Goal: Task Accomplishment & Management: Manage account settings

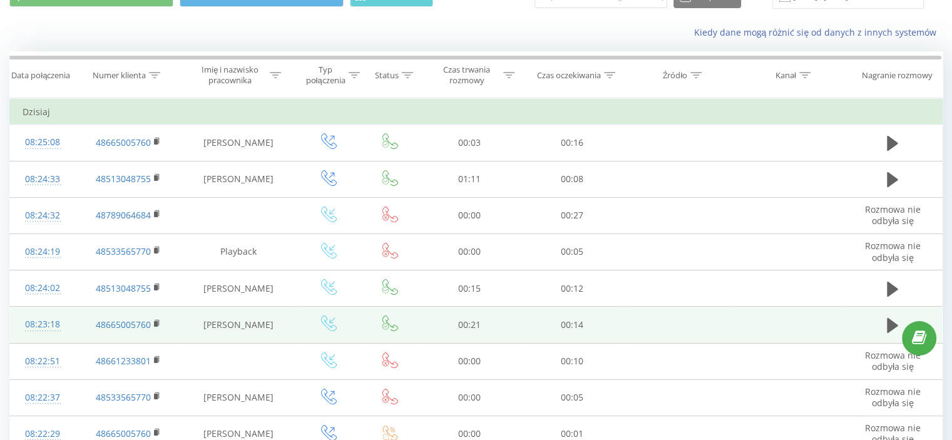
scroll to position [125, 0]
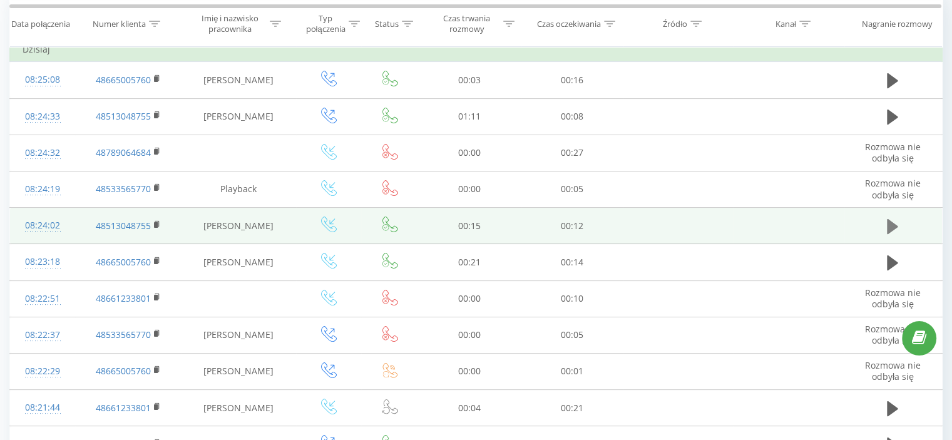
click at [893, 222] on icon at bounding box center [892, 225] width 11 height 15
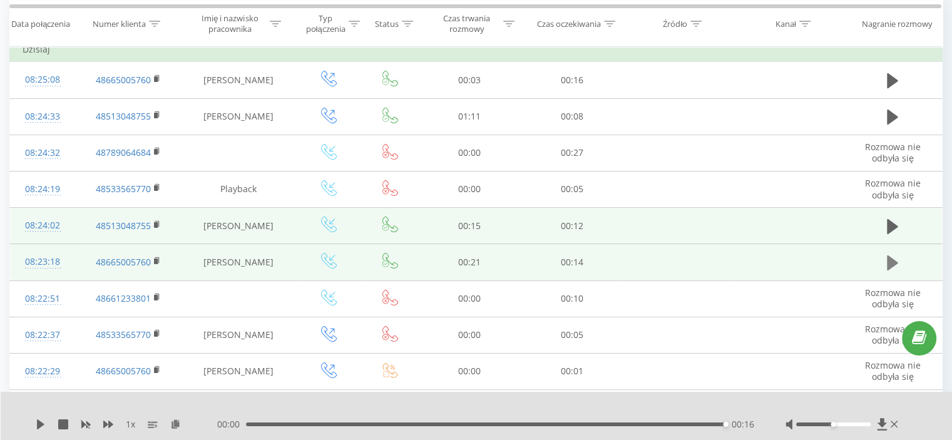
click at [888, 260] on icon at bounding box center [892, 262] width 11 height 15
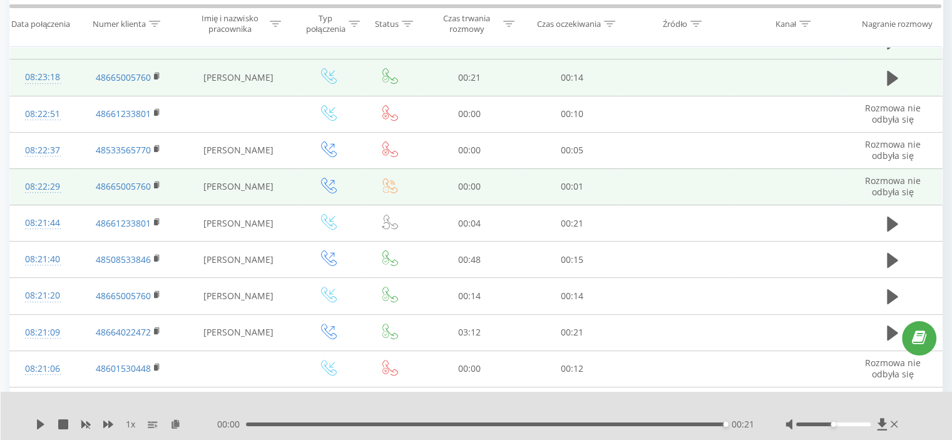
scroll to position [313, 0]
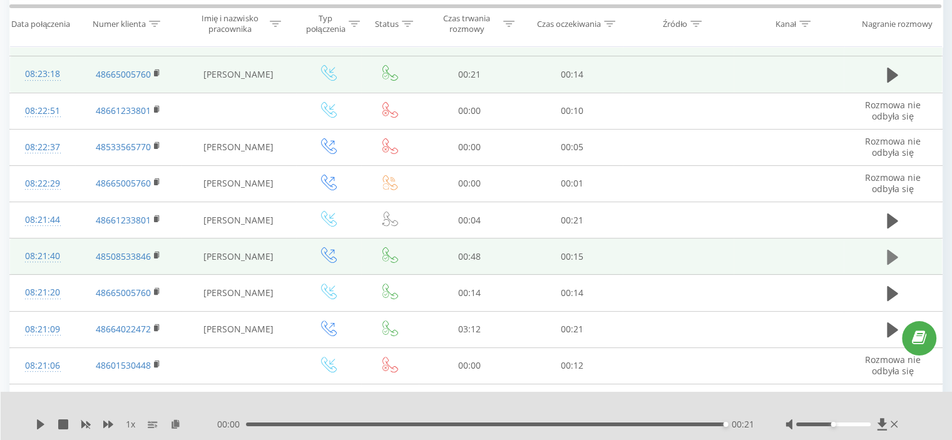
click at [891, 254] on icon at bounding box center [892, 257] width 11 height 15
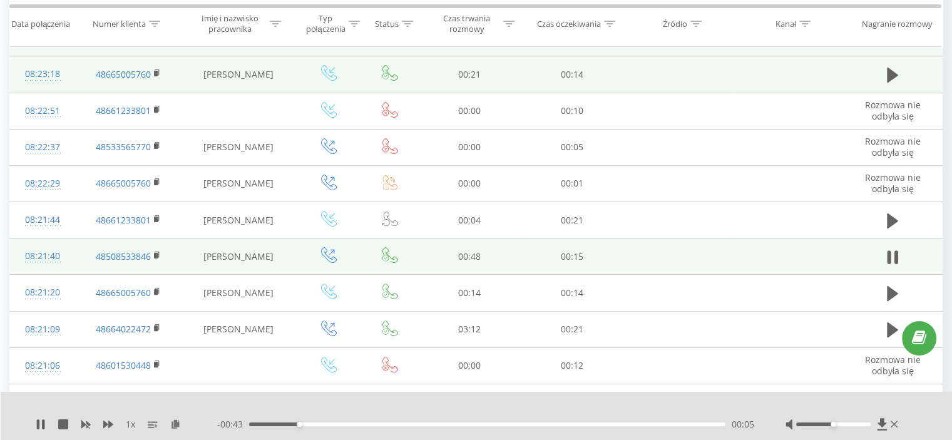
click at [891, 254] on icon at bounding box center [890, 257] width 4 height 14
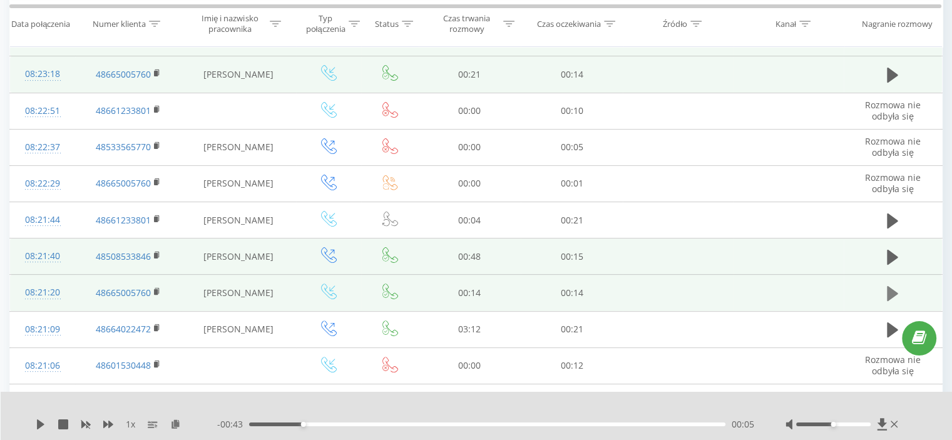
click at [890, 290] on icon at bounding box center [892, 293] width 11 height 15
click at [890, 290] on icon at bounding box center [890, 294] width 4 height 14
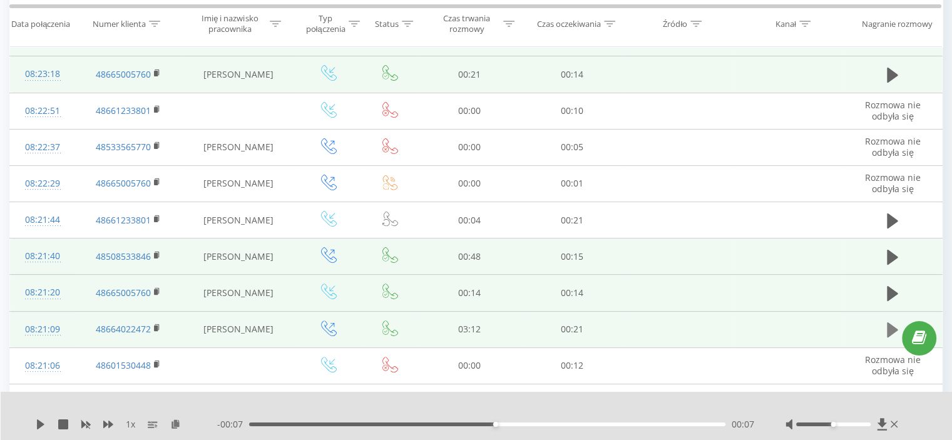
click at [889, 327] on icon at bounding box center [892, 329] width 11 height 15
click at [889, 327] on icon at bounding box center [890, 330] width 4 height 14
click at [892, 424] on icon at bounding box center [895, 424] width 8 height 10
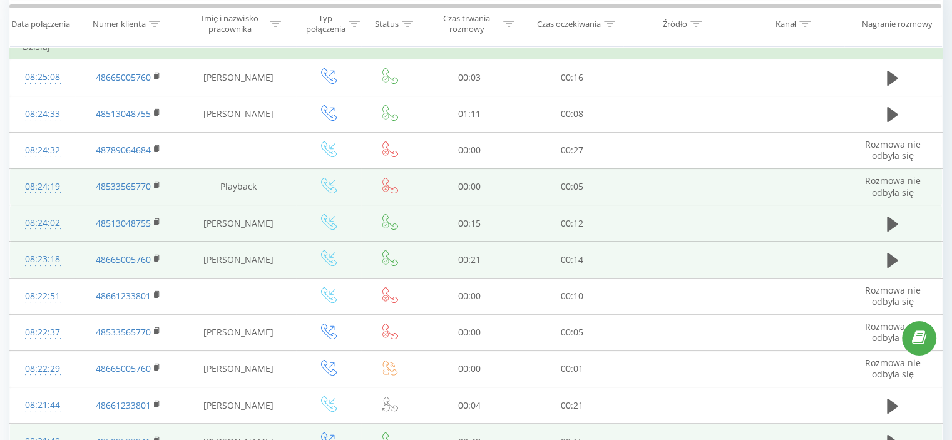
scroll to position [125, 0]
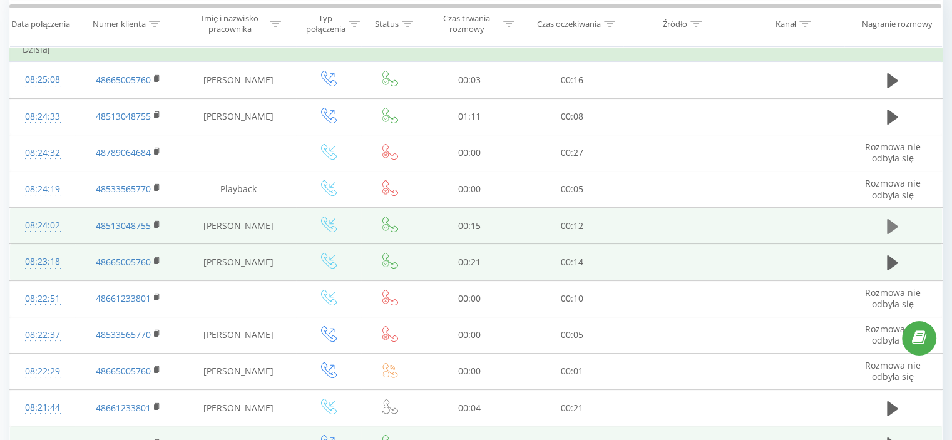
click at [891, 223] on icon at bounding box center [892, 225] width 11 height 15
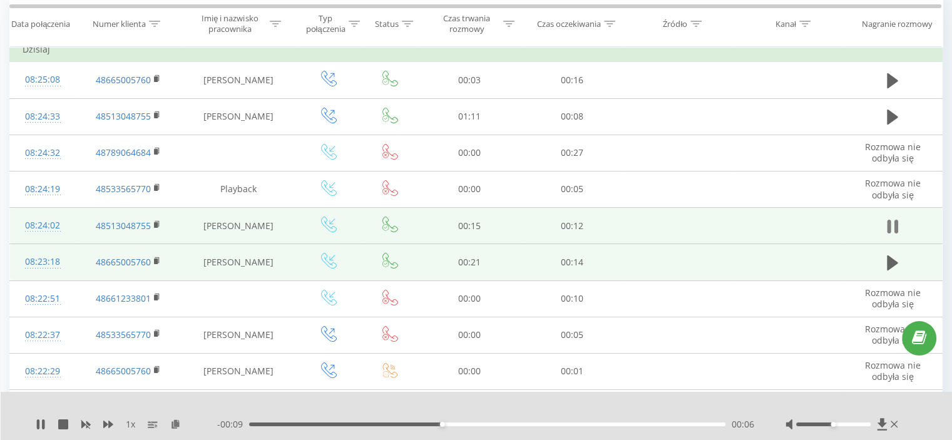
click at [893, 225] on icon at bounding box center [892, 227] width 11 height 18
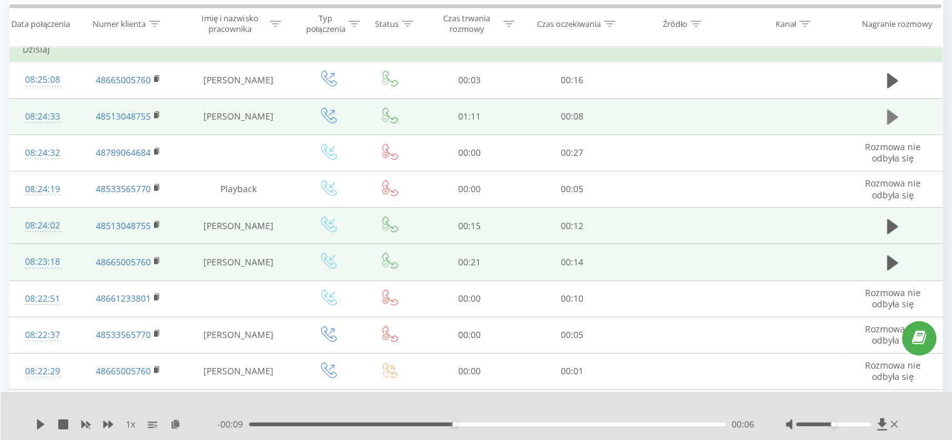
click at [893, 113] on icon at bounding box center [892, 117] width 11 height 15
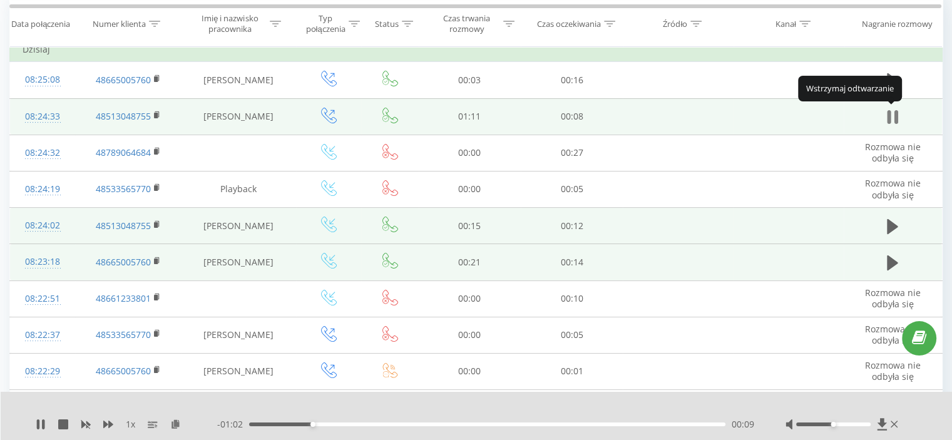
click at [893, 116] on icon at bounding box center [892, 117] width 11 height 18
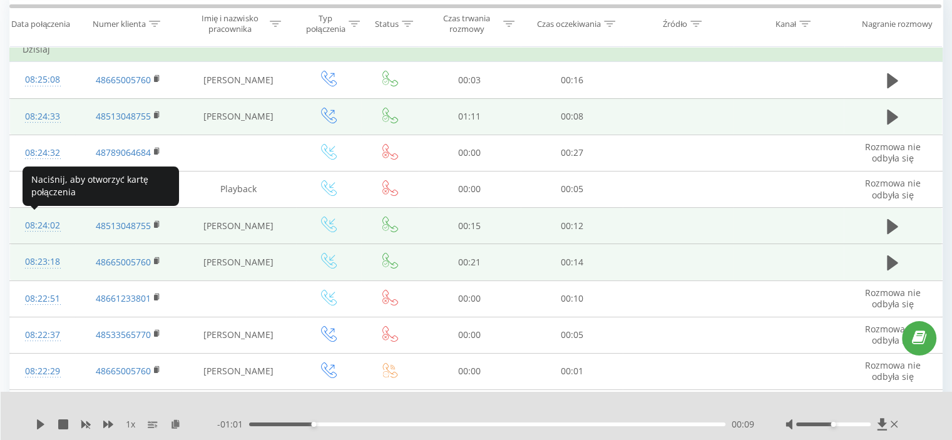
click at [45, 223] on div "08:24:02" at bounding box center [43, 225] width 40 height 24
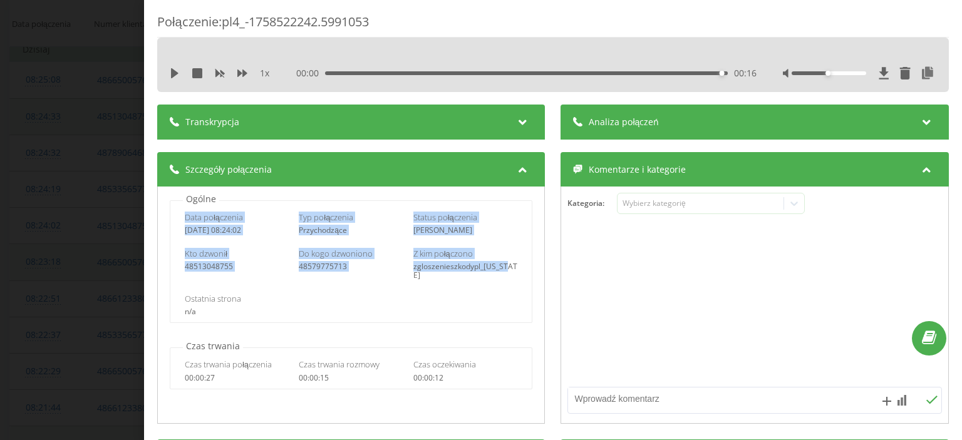
drag, startPoint x: 185, startPoint y: 215, endPoint x: 510, endPoint y: 262, distance: 328.4
click at [510, 262] on div "Data połączenia 2025-09-22 08:24:02 Typ połączenia Przychodzące Status połączen…" at bounding box center [351, 261] width 362 height 123
copy div "Data połączenia 2025-09-22 08:24:02 Typ połączenia Przychodzące Status połączen…"
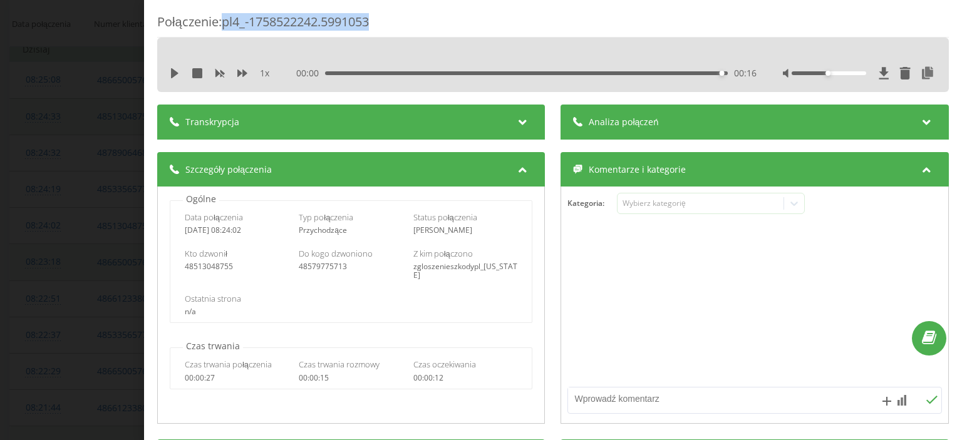
drag, startPoint x: 383, startPoint y: 23, endPoint x: 226, endPoint y: 19, distance: 156.6
click at [226, 19] on div "Połączenie : pl4_-1758522242.5991053" at bounding box center [552, 25] width 791 height 24
copy div "pl4_-1758522242.5991053"
click at [99, 81] on div "Połączenie : pl4_-1758522242.5991053 1 x 00:00 00:16 00:16 Transkrypcja Aby móc…" at bounding box center [481, 220] width 962 height 440
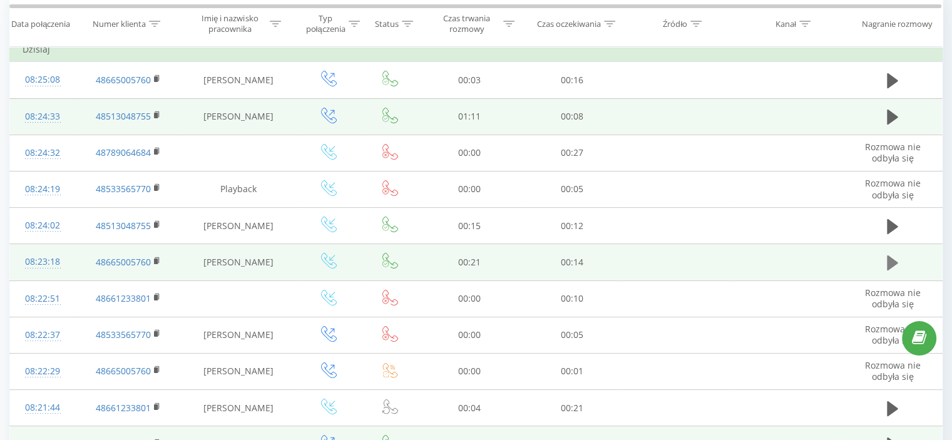
click at [891, 259] on icon at bounding box center [892, 262] width 11 height 15
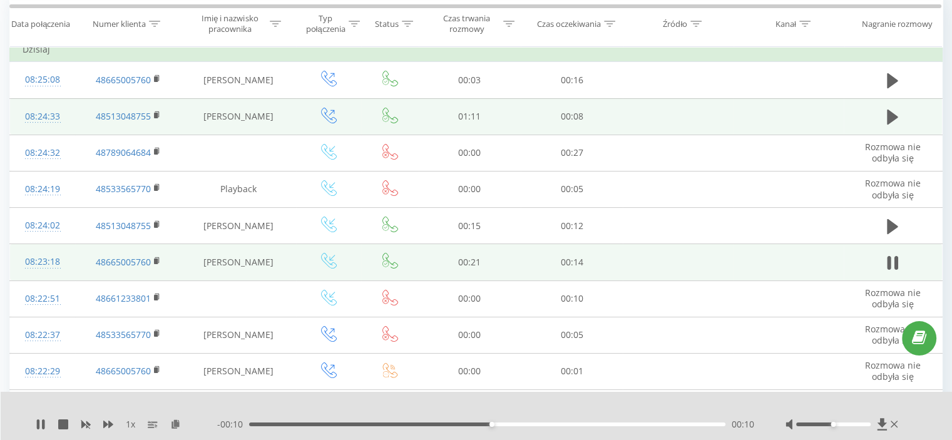
click at [891, 259] on icon at bounding box center [890, 263] width 4 height 14
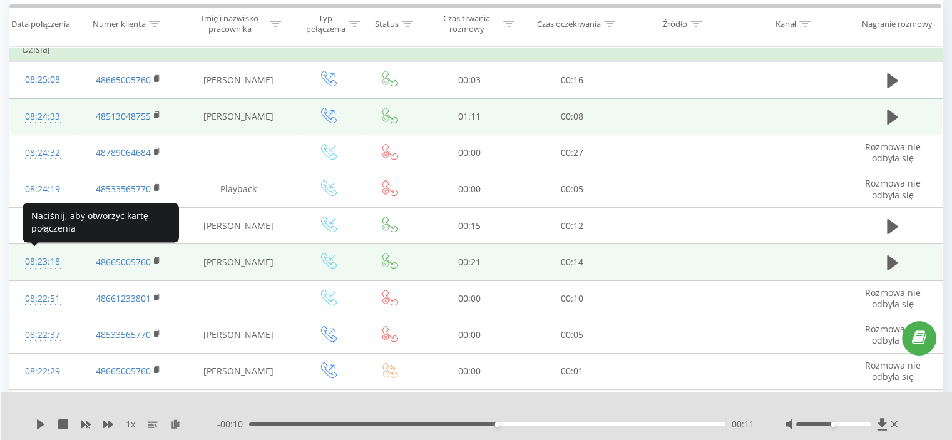
click at [38, 257] on div "08:23:18" at bounding box center [43, 262] width 40 height 24
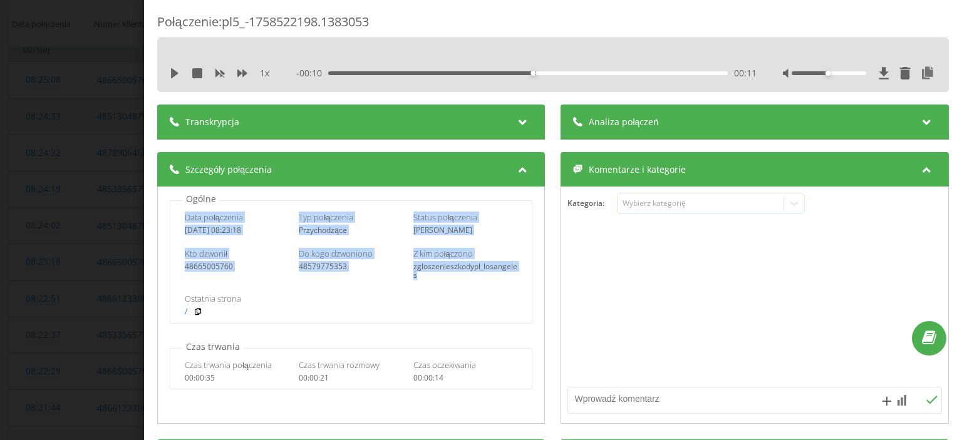
drag, startPoint x: 185, startPoint y: 217, endPoint x: 472, endPoint y: 275, distance: 292.6
click at [472, 275] on div "Data połączenia 2025-09-22 08:23:18 Typ połączenia Przychodzące Status połączen…" at bounding box center [351, 261] width 362 height 123
copy div "Data połączenia 2025-09-22 08:23:18 Typ połączenia Przychodzące Status połączen…"
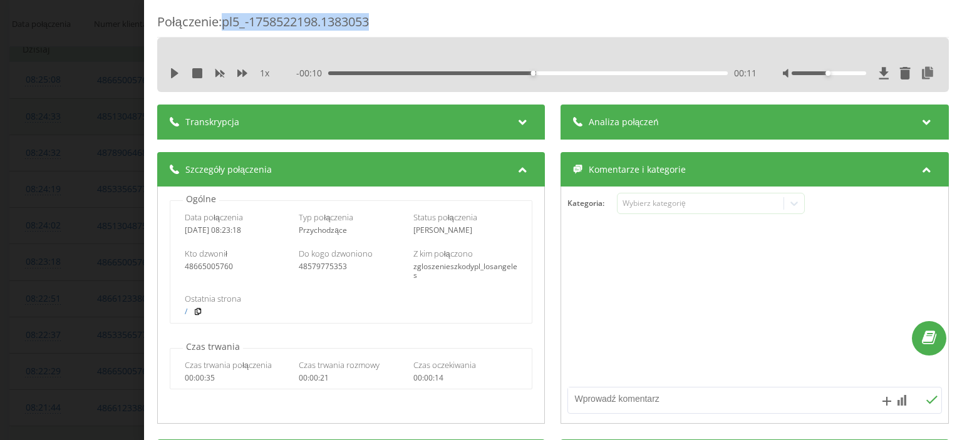
drag, startPoint x: 379, startPoint y: 23, endPoint x: 227, endPoint y: 26, distance: 151.5
click at [227, 26] on div "Połączenie : pl5_-1758522198.1383053" at bounding box center [552, 25] width 791 height 24
copy div "pl5_-1758522198.1383053"
click at [93, 88] on div "Połączenie : pl5_-1758522198.1383053 1 x - 00:10 00:11 00:11 Transkrypcja Aby m…" at bounding box center [481, 220] width 962 height 440
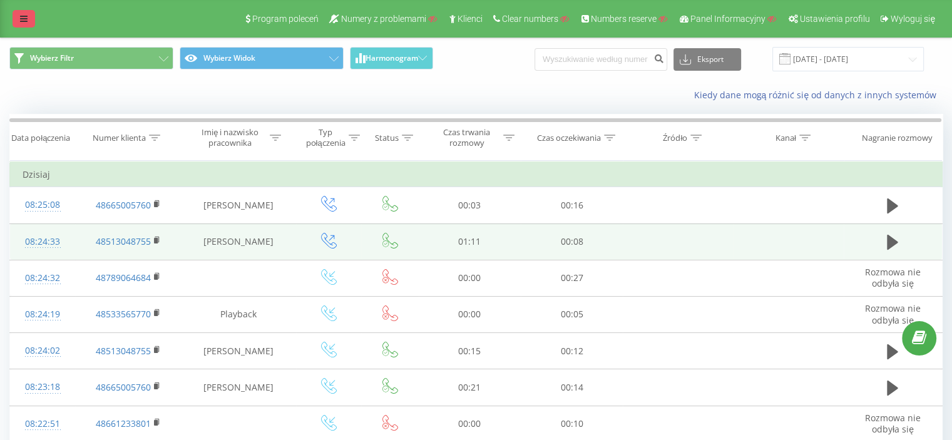
click at [29, 17] on link at bounding box center [24, 19] width 23 height 18
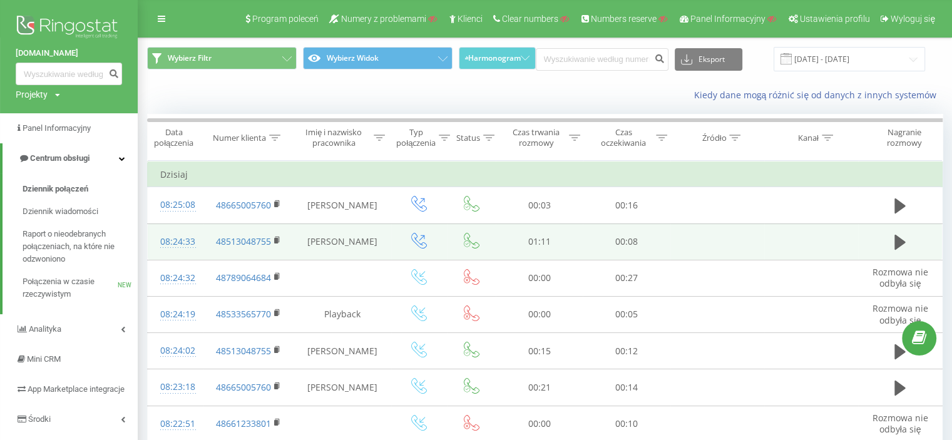
click at [74, 23] on img at bounding box center [69, 28] width 106 height 31
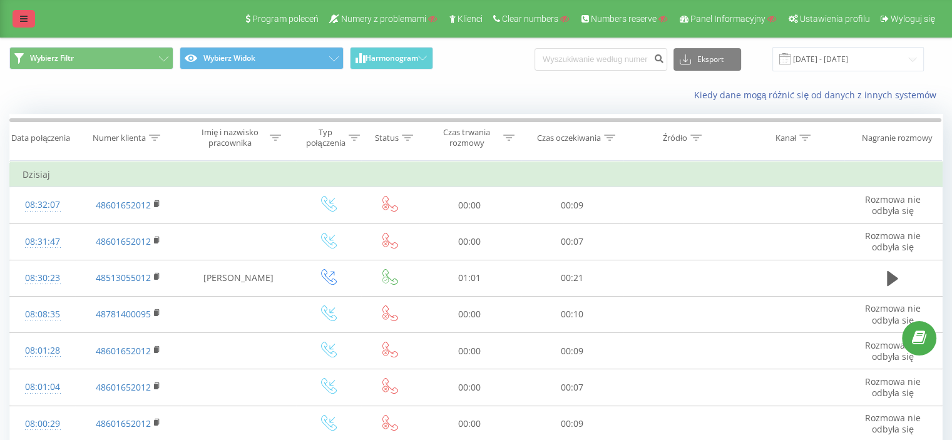
click at [27, 14] on icon at bounding box center [24, 18] width 8 height 9
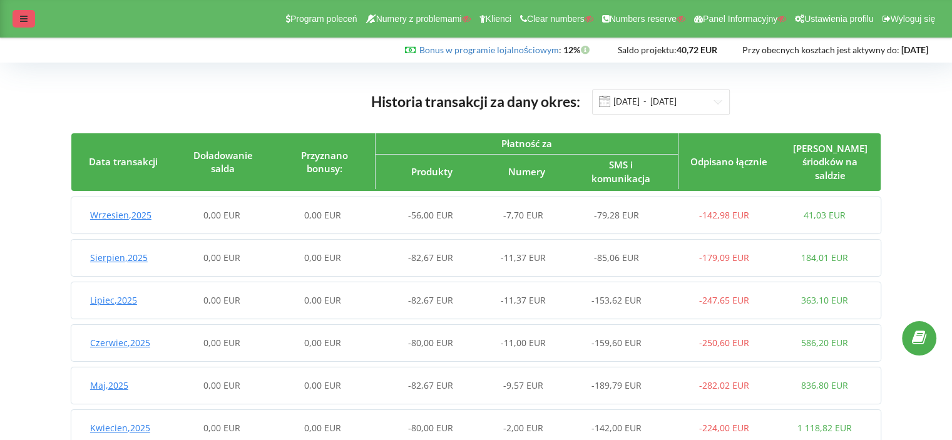
click at [30, 11] on div at bounding box center [24, 19] width 23 height 18
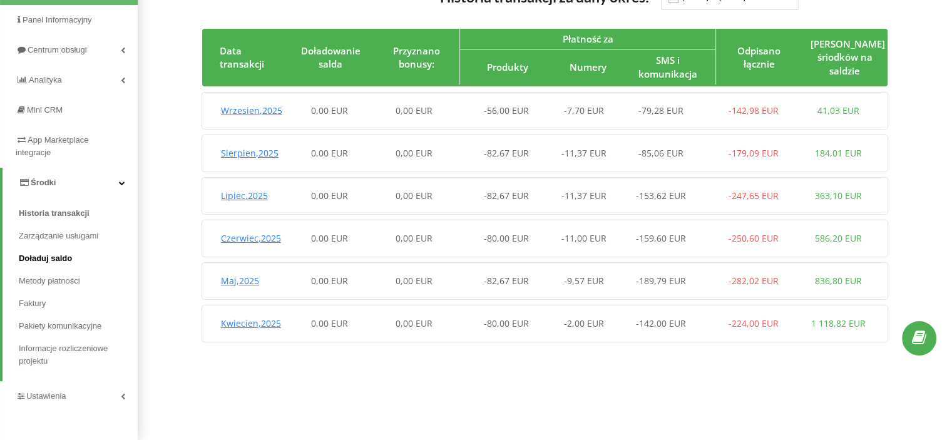
scroll to position [107, 0]
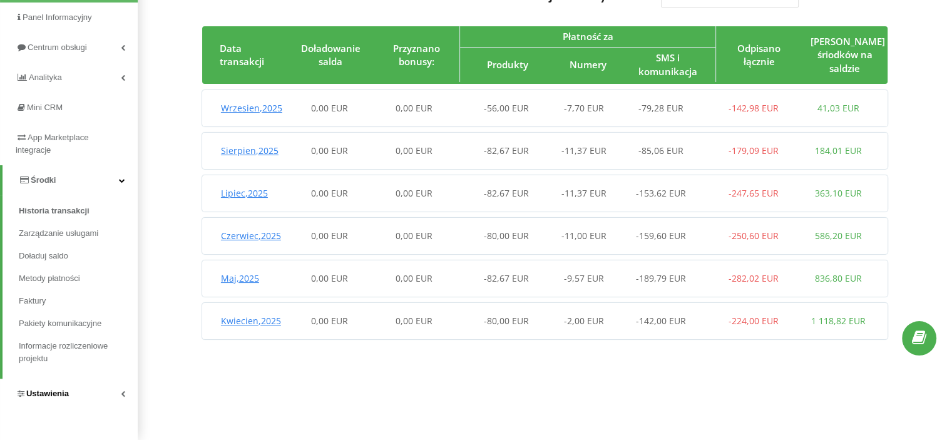
click at [54, 395] on span "Ustawienia" at bounding box center [47, 393] width 43 height 9
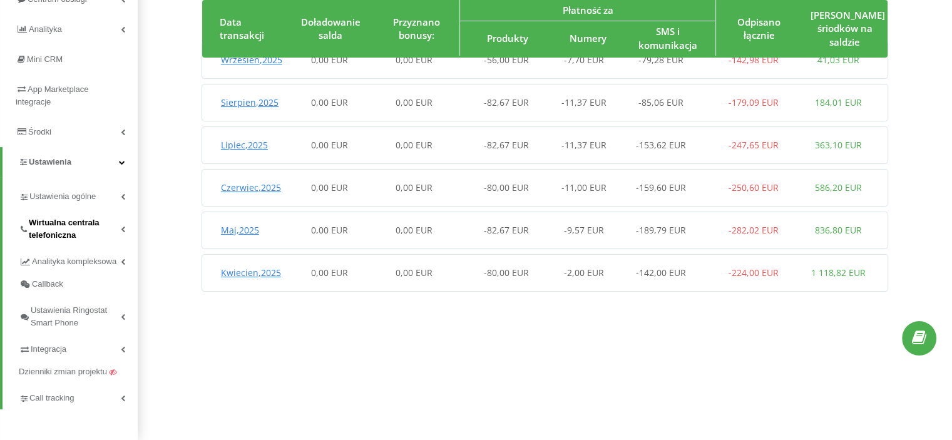
scroll to position [155, 0]
click at [79, 191] on span "Ustawienia ogólne" at bounding box center [64, 196] width 71 height 13
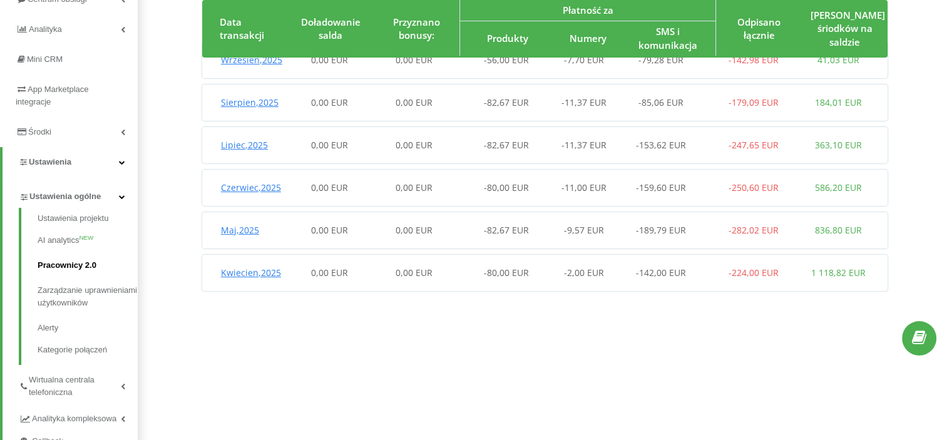
click at [61, 260] on link "Pracownicy 2.0" at bounding box center [88, 265] width 100 height 25
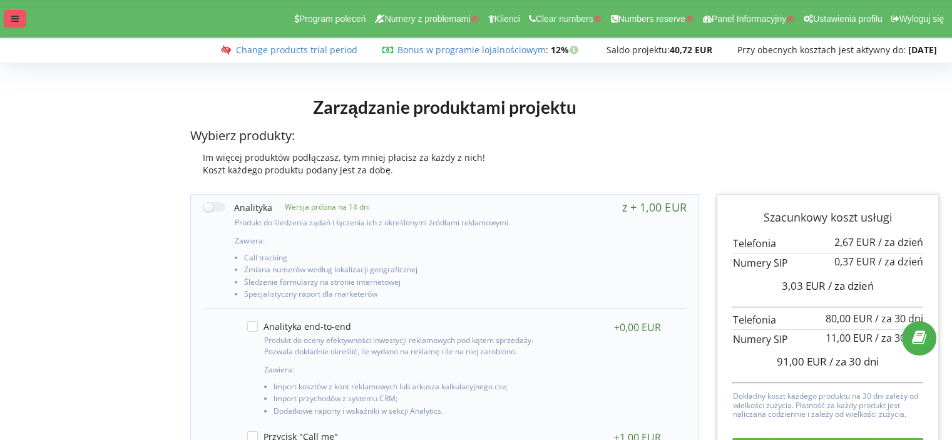
click at [13, 17] on icon at bounding box center [15, 18] width 8 height 9
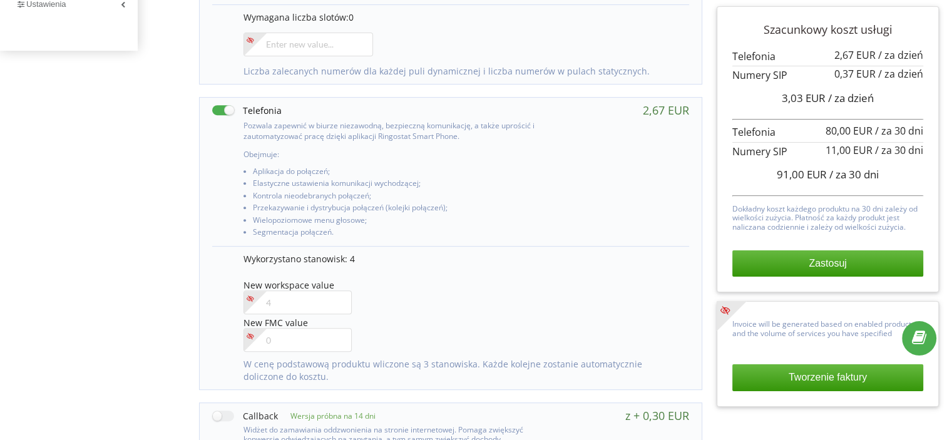
scroll to position [501, 0]
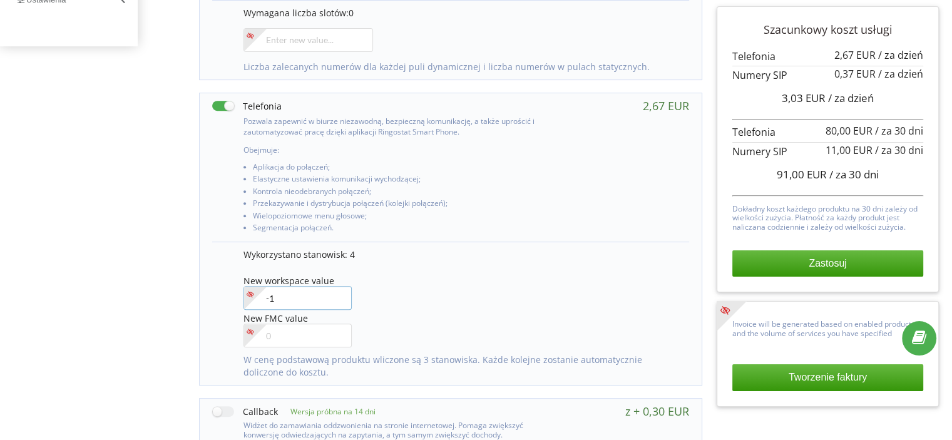
click at [338, 300] on input"] "-1" at bounding box center [298, 298] width 108 height 24
drag, startPoint x: 300, startPoint y: 296, endPoint x: 261, endPoint y: 294, distance: 39.5
click at [261, 294] on div "-1" at bounding box center [298, 298] width 108 height 24
type input"] "1"
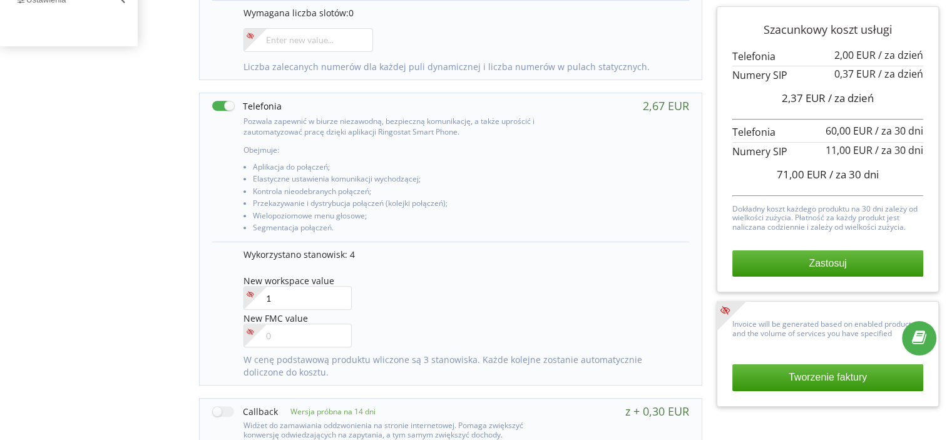
drag, startPoint x: 291, startPoint y: 371, endPoint x: 245, endPoint y: 358, distance: 48.2
click at [245, 358] on p "W cenę podstawową produktu wliczone są 3 stanowiska. Każde kolejne zostanie aut…" at bounding box center [460, 366] width 433 height 25
copy p "W cenę podstawową produktu wliczone są 3 stanowiska. Każde kolejne zostanie aut…"
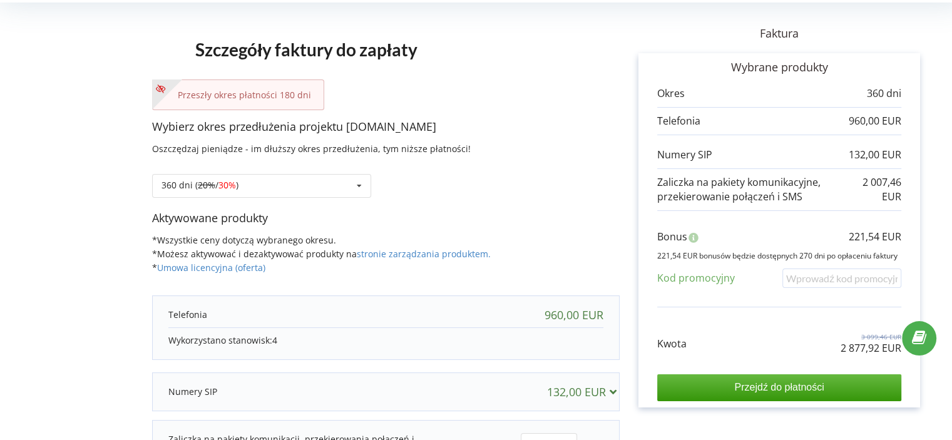
scroll to position [63, 0]
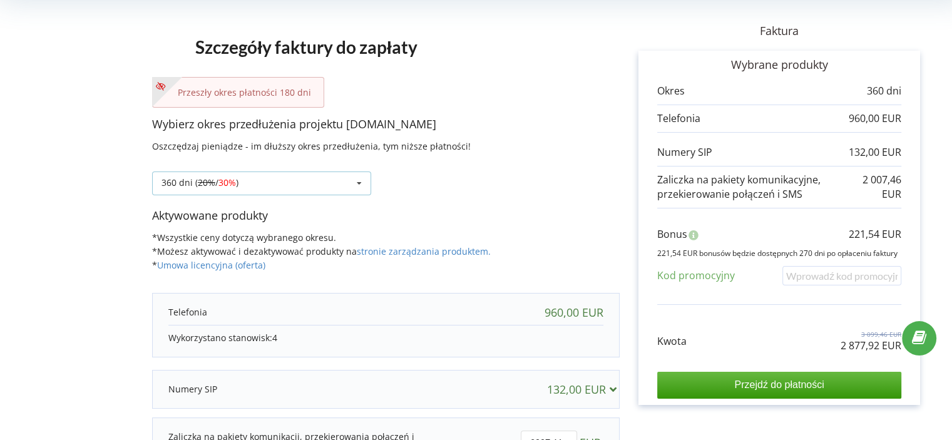
click at [359, 182] on icon at bounding box center [359, 183] width 19 height 23
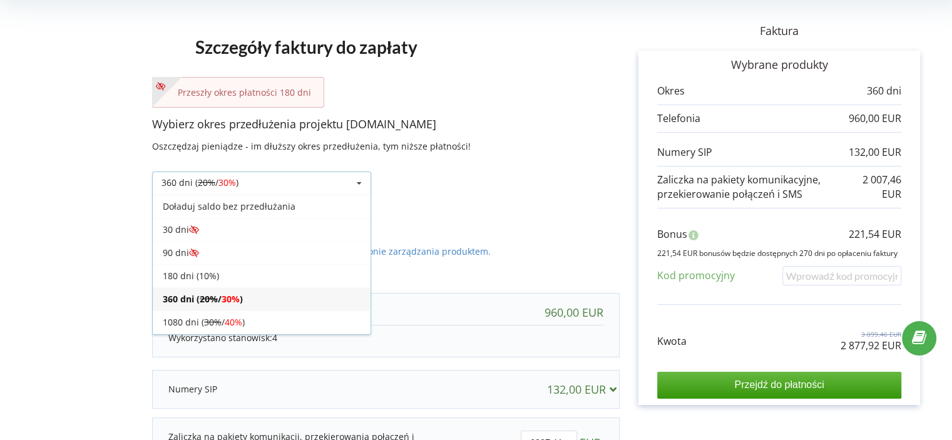
scroll to position [21, 0]
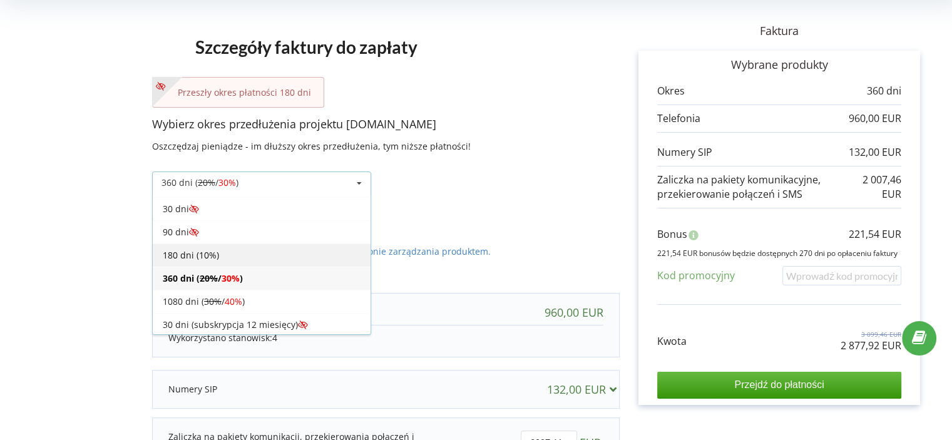
click at [255, 252] on div "180 dni (10%)" at bounding box center [262, 255] width 218 height 23
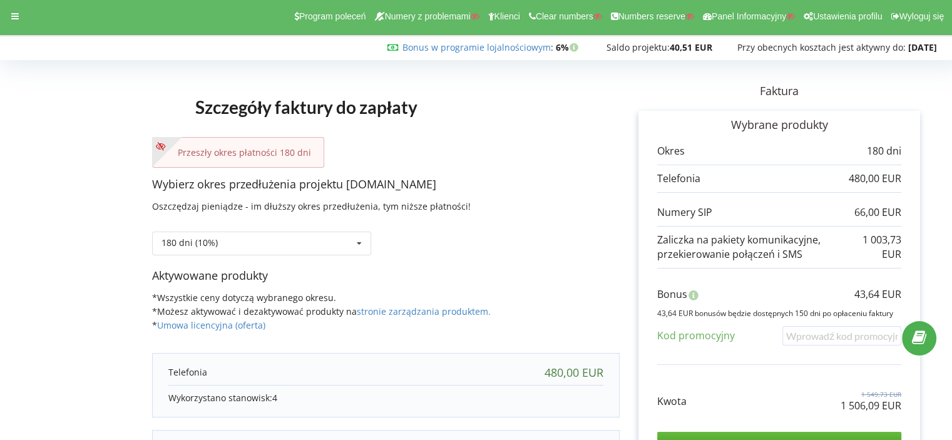
scroll to position [0, 0]
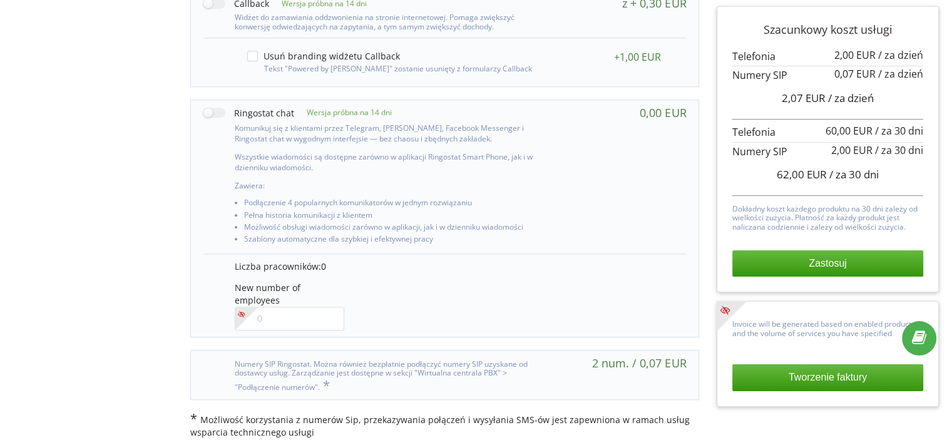
scroll to position [973, 0]
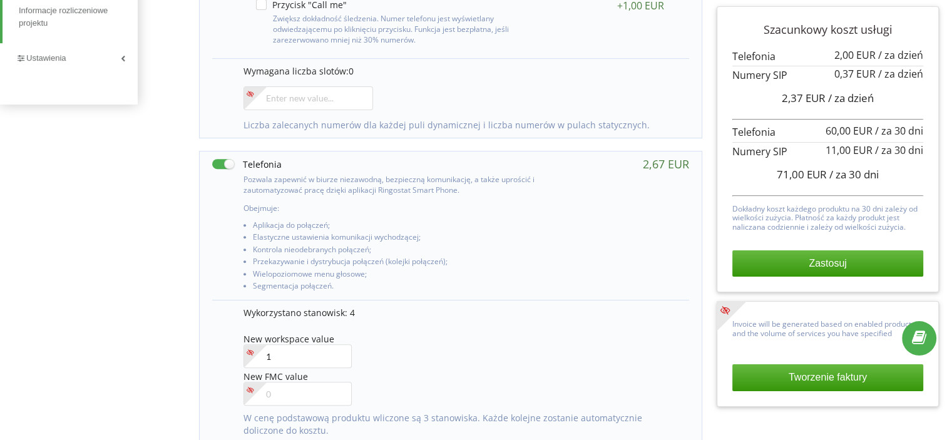
scroll to position [438, 0]
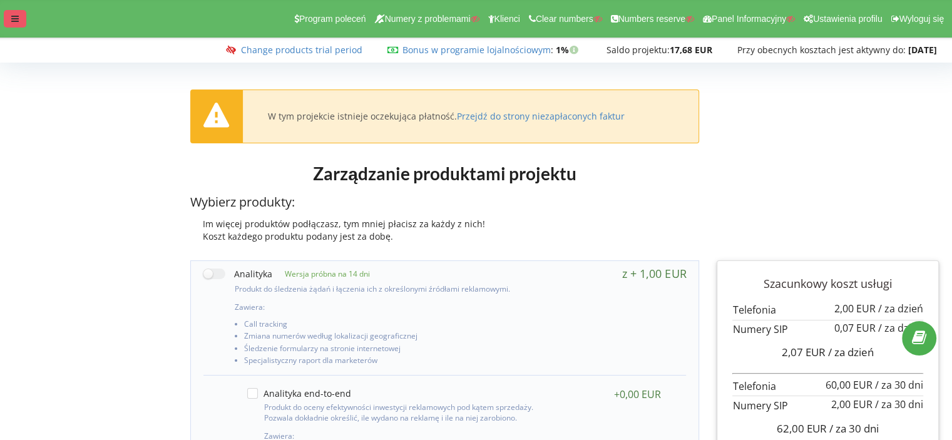
click at [16, 16] on icon at bounding box center [15, 18] width 8 height 9
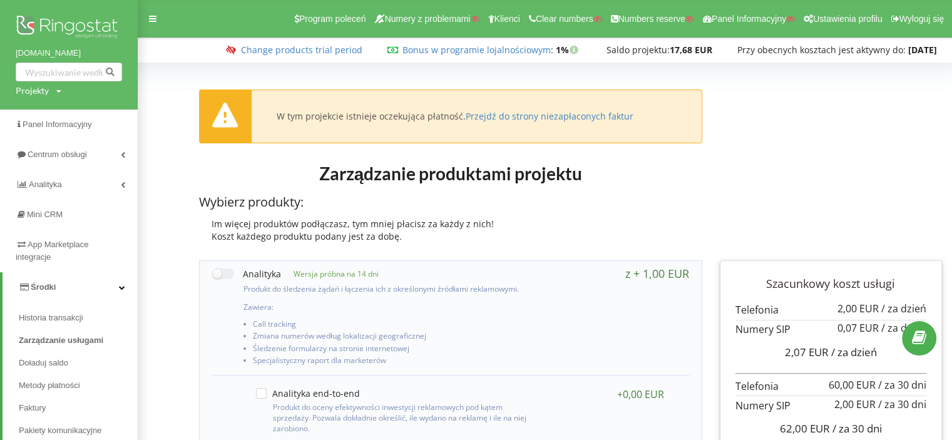
click at [62, 22] on img at bounding box center [69, 28] width 106 height 31
